Goal: Information Seeking & Learning: Learn about a topic

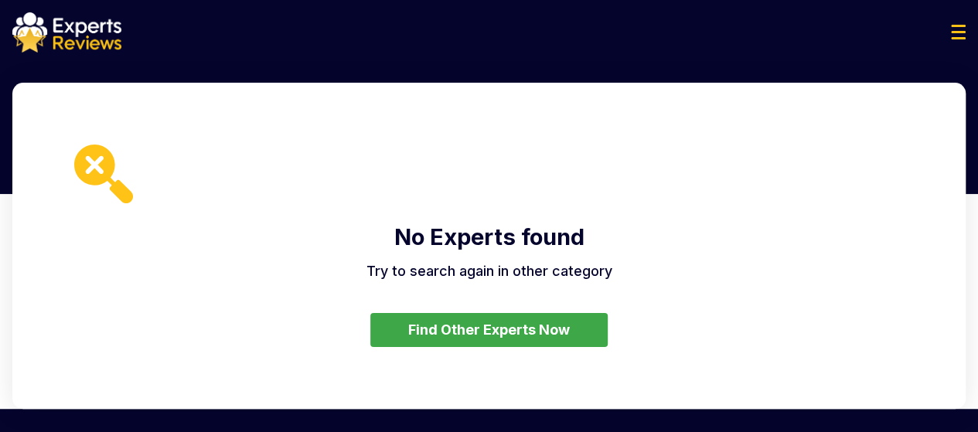
click at [56, 47] on img at bounding box center [66, 32] width 109 height 40
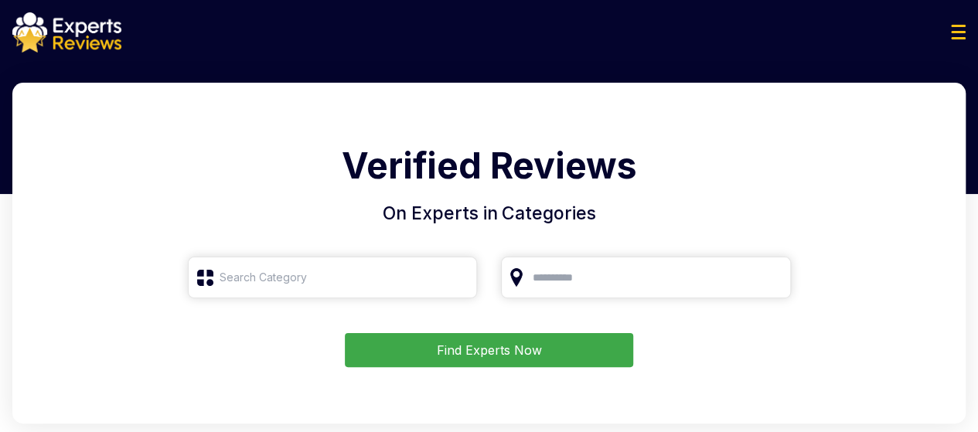
type input "Roofing"
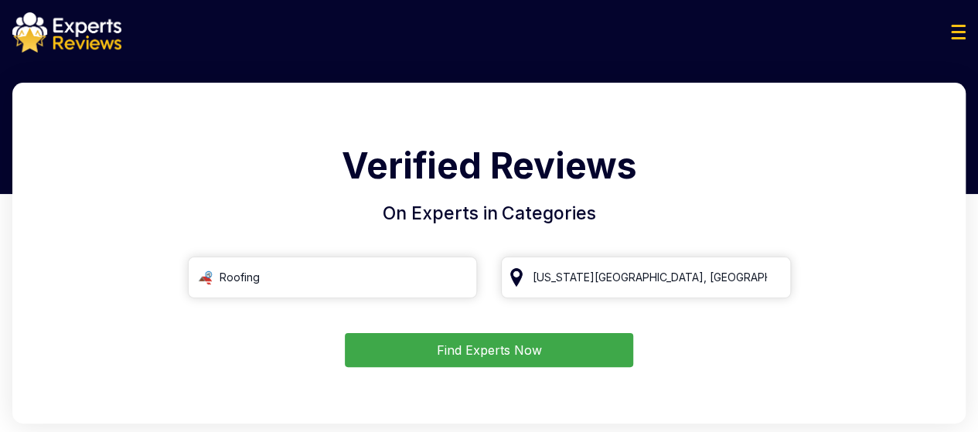
click at [467, 347] on button "Find Experts Now" at bounding box center [489, 350] width 288 height 34
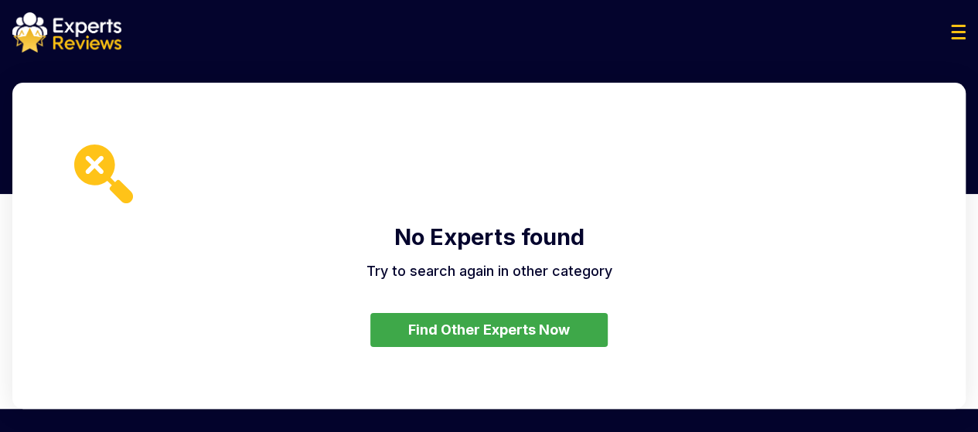
click at [534, 339] on button "Find Other Experts Now" at bounding box center [488, 330] width 237 height 34
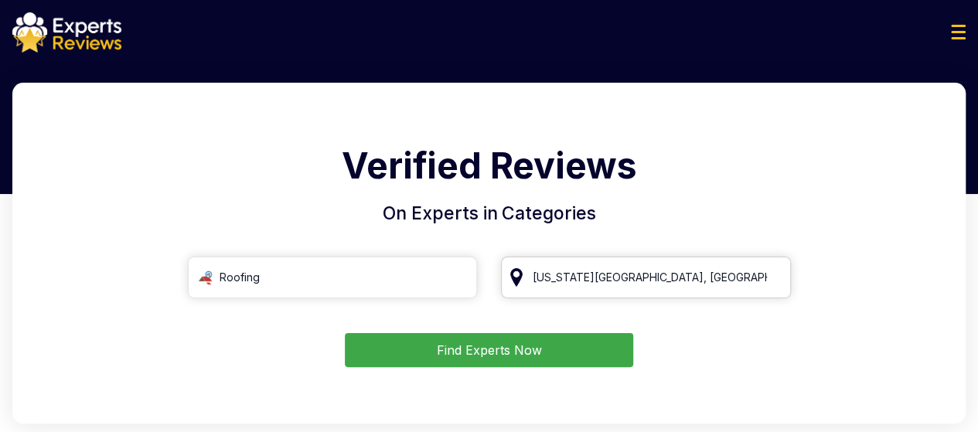
click at [574, 275] on input "Kansas City, MO" at bounding box center [646, 278] width 290 height 42
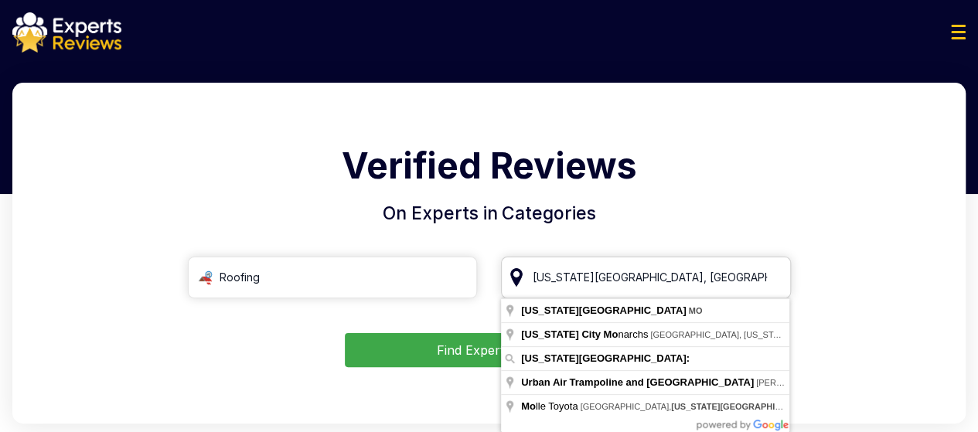
click at [642, 279] on input "Kansas City, MO" at bounding box center [646, 278] width 290 height 42
click at [758, 284] on input "Kansas City, MO" at bounding box center [646, 278] width 290 height 42
click at [770, 281] on input "Kansas City, MO" at bounding box center [646, 278] width 290 height 42
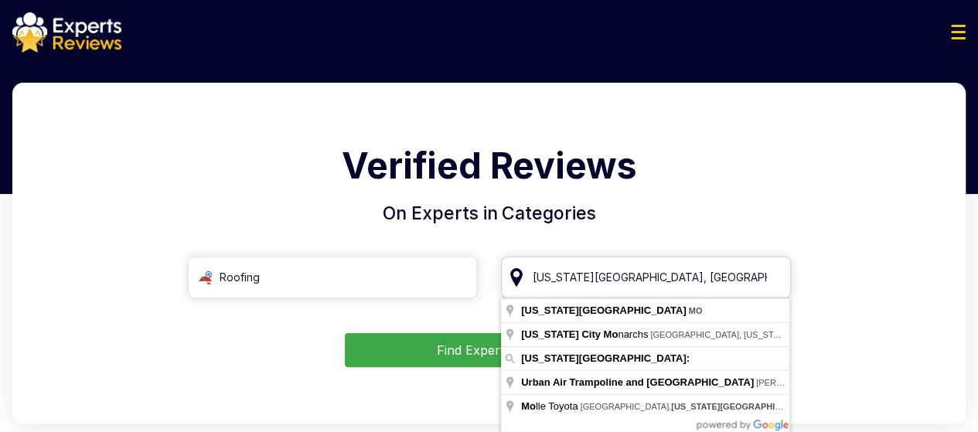
click at [770, 279] on input "Kansas City, MO" at bounding box center [646, 278] width 290 height 42
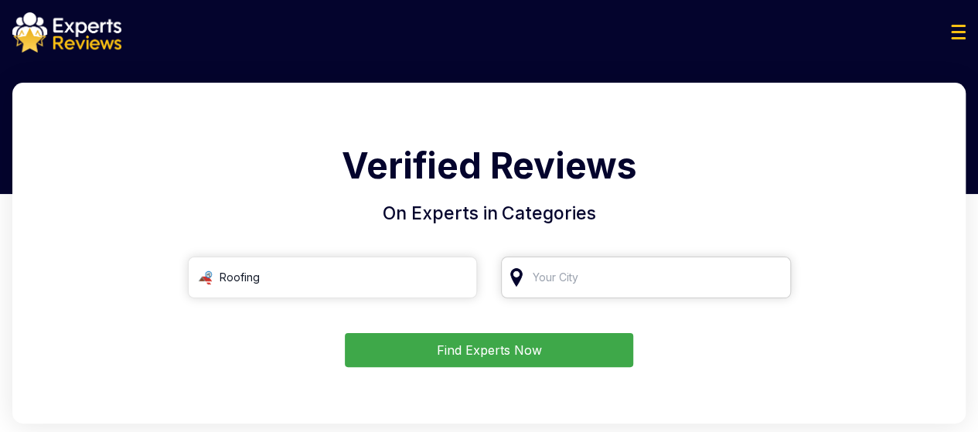
type input "р"
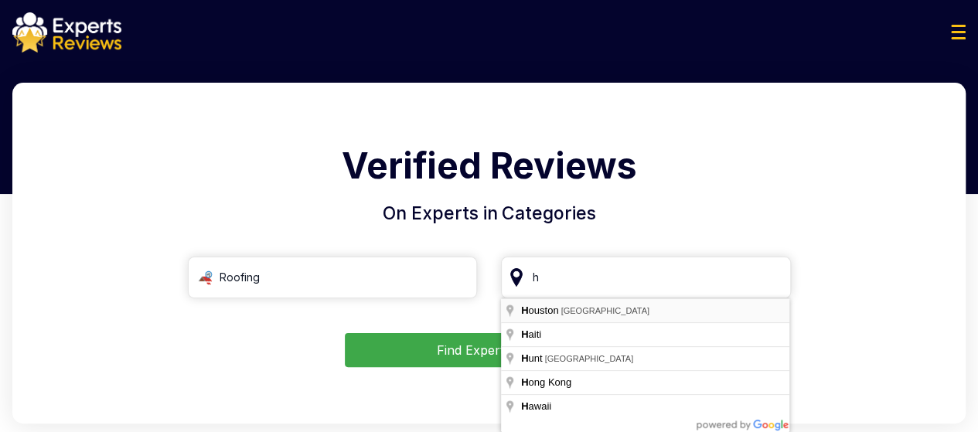
type input "[GEOGRAPHIC_DATA], [GEOGRAPHIC_DATA]"
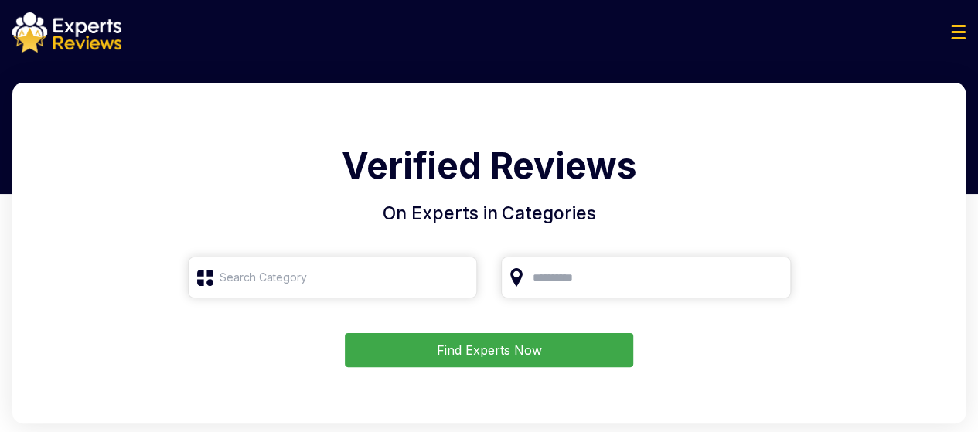
type input "Roofing"
click at [561, 346] on button "Find Experts Now" at bounding box center [489, 350] width 288 height 34
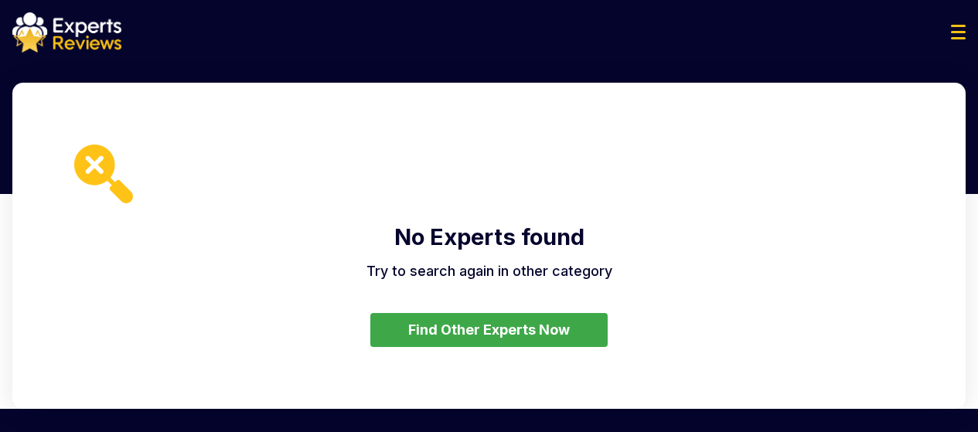
click at [529, 326] on button "Find Other Experts Now" at bounding box center [488, 330] width 237 height 34
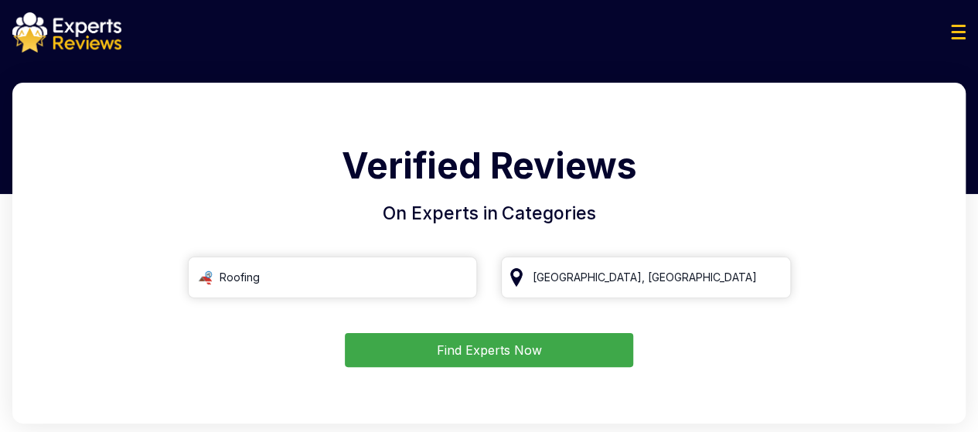
click at [502, 353] on button "Find Experts Now" at bounding box center [489, 350] width 288 height 34
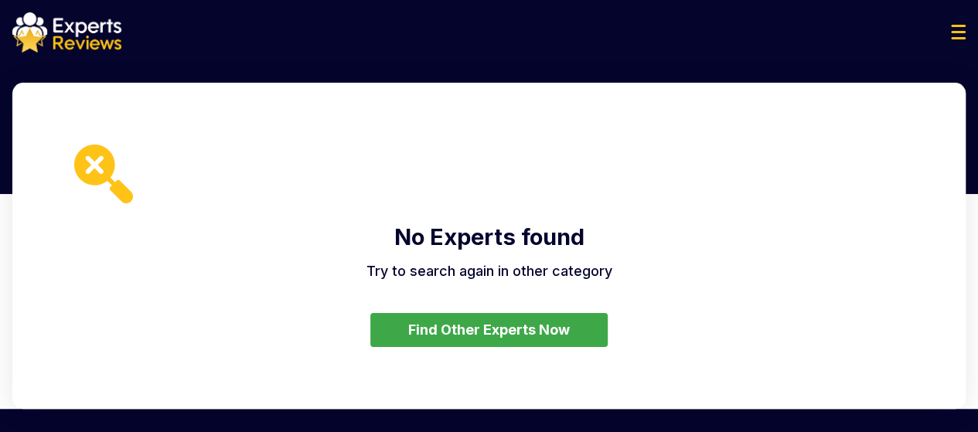
click at [499, 337] on button "Find Other Experts Now" at bounding box center [488, 330] width 237 height 34
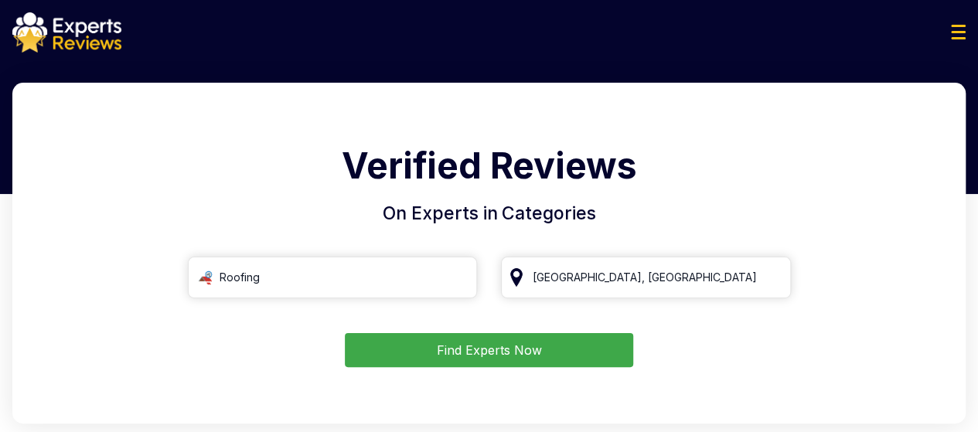
click at [448, 349] on button "Find Experts Now" at bounding box center [489, 350] width 288 height 34
type input "Roofing"
